Goal: Task Accomplishment & Management: Manage account settings

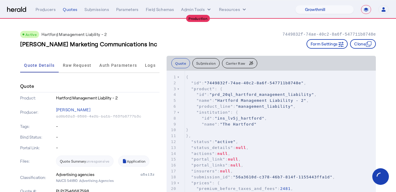
select select "pfm_z9k1_growthmill"
select select "**********"
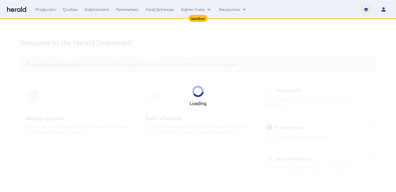
select select "*******"
select select "pfm_2v8p_herald_api"
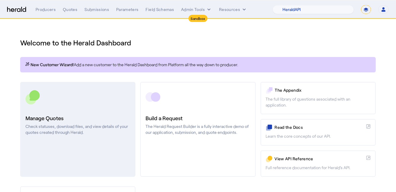
click at [99, 87] on link "Manage Quotes Check statuses, download files, and view details of your quotes c…" at bounding box center [77, 129] width 115 height 95
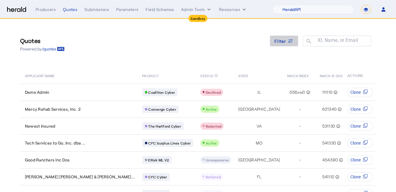
click at [287, 40] on icon at bounding box center [290, 41] width 6 height 6
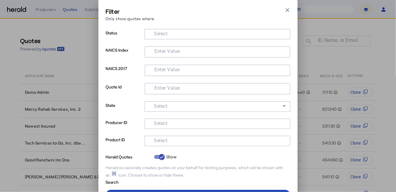
click at [186, 142] on input "Select" at bounding box center [216, 140] width 134 height 7
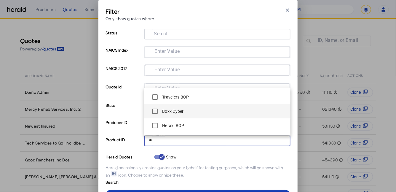
type input "**"
click at [162, 113] on label "Boxx Cyber" at bounding box center [172, 111] width 23 height 6
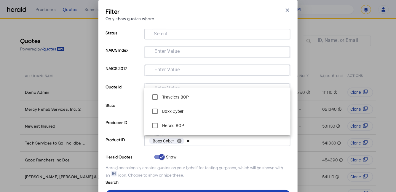
click at [128, 150] on p "Product ID" at bounding box center [123, 143] width 36 height 17
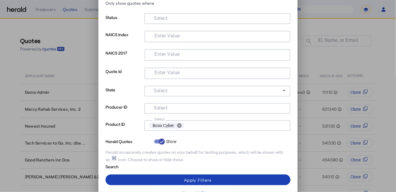
scroll to position [17, 0]
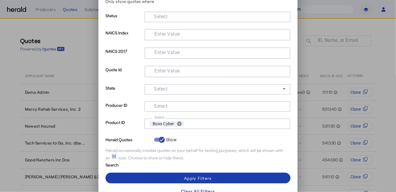
click at [141, 174] on span at bounding box center [197, 178] width 185 height 14
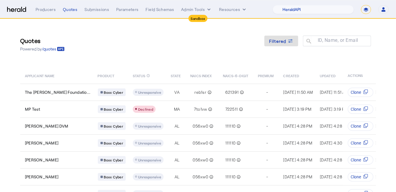
click at [366, 10] on select "**********" at bounding box center [366, 9] width 10 height 9
select select "**********"
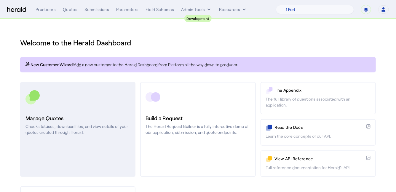
click at [76, 109] on link "Manage Quotes Check statuses, download files, and view details of your quotes c…" at bounding box center [77, 129] width 115 height 95
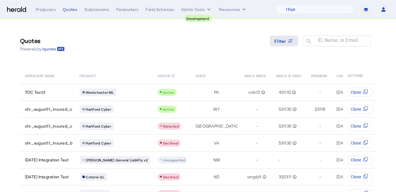
click at [282, 40] on span "Filter" at bounding box center [280, 41] width 12 height 6
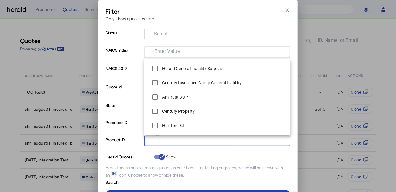
click at [174, 139] on input "Select" at bounding box center [216, 140] width 134 height 7
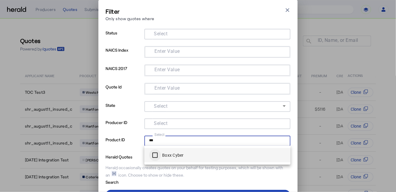
type input "***"
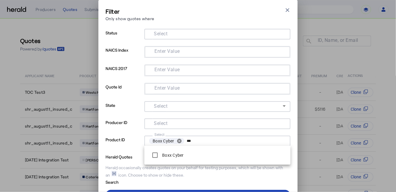
click at [153, 171] on div "Herald occasionally creates quotes on your behalf for testing purposes, which w…" at bounding box center [197, 170] width 185 height 13
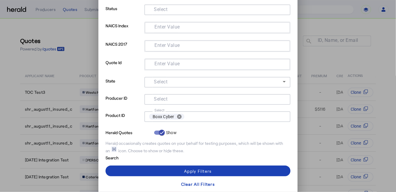
scroll to position [25, 0]
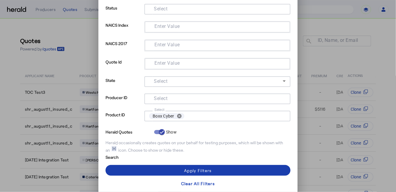
click at [159, 170] on span at bounding box center [197, 170] width 185 height 14
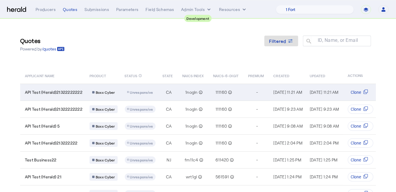
click at [65, 95] on td "API Test (Herald)21322222222" at bounding box center [52, 92] width 65 height 17
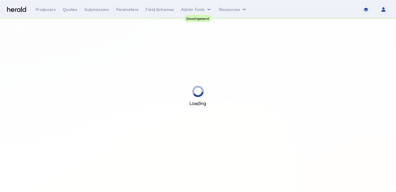
select select "pfm_2v8p_herald_api"
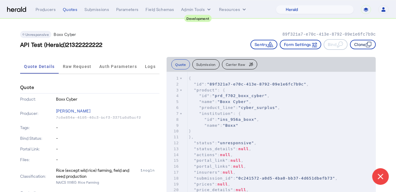
click at [363, 45] on button "Clone" at bounding box center [363, 44] width 26 height 9
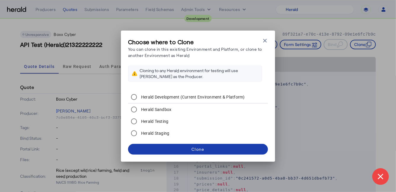
click at [198, 147] on div "Clone" at bounding box center [197, 149] width 13 height 6
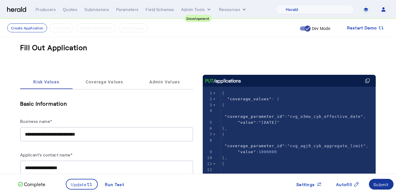
click at [379, 182] on div "Submit" at bounding box center [380, 184] width 15 height 6
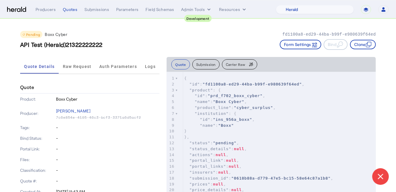
click at [107, 54] on div "Pending Boxx Cyber fd1100a8-ed29-44ba-b99f-e980639f64ed API Test (Herald)213222…" at bounding box center [197, 38] width 355 height 38
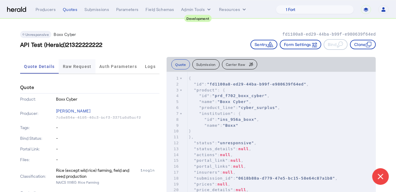
click at [72, 68] on span "Raw Request" at bounding box center [77, 66] width 29 height 4
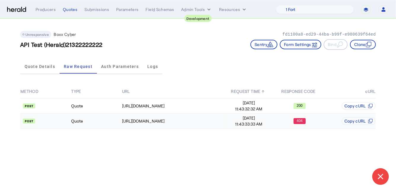
click at [91, 124] on td "Quote" at bounding box center [96, 120] width 51 height 15
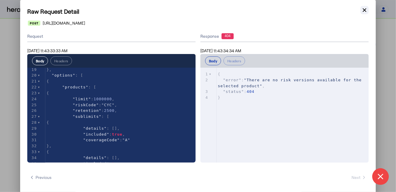
scroll to position [110, 0]
click at [364, 13] on button "Close modal" at bounding box center [364, 10] width 8 height 8
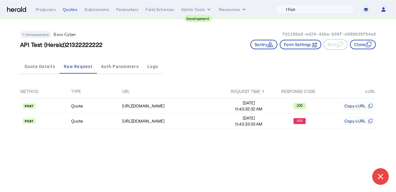
click at [336, 9] on select "1 Fort A Demo Platform A New Platform Test Bam Batch Test Platform Beep Beep Bo…" at bounding box center [315, 9] width 78 height 9
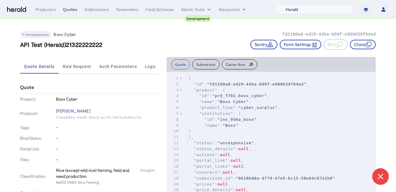
click at [70, 7] on div "Quotes" at bounding box center [70, 10] width 15 height 6
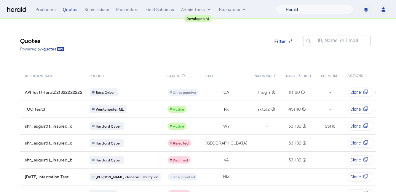
click at [316, 9] on select "1 Fort A Demo Platform A New Platform Test Bam Batch Test Platform Beep Beep Bo…" at bounding box center [315, 9] width 78 height 9
select select "pfm_9nb4_boxx"
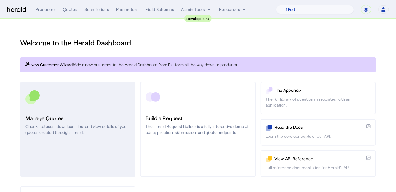
click at [100, 108] on link "Manage Quotes Check statuses, download files, and view details of your quotes c…" at bounding box center [77, 129] width 115 height 95
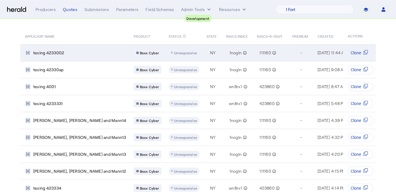
scroll to position [0, 65]
